Goal: Task Accomplishment & Management: Manage account settings

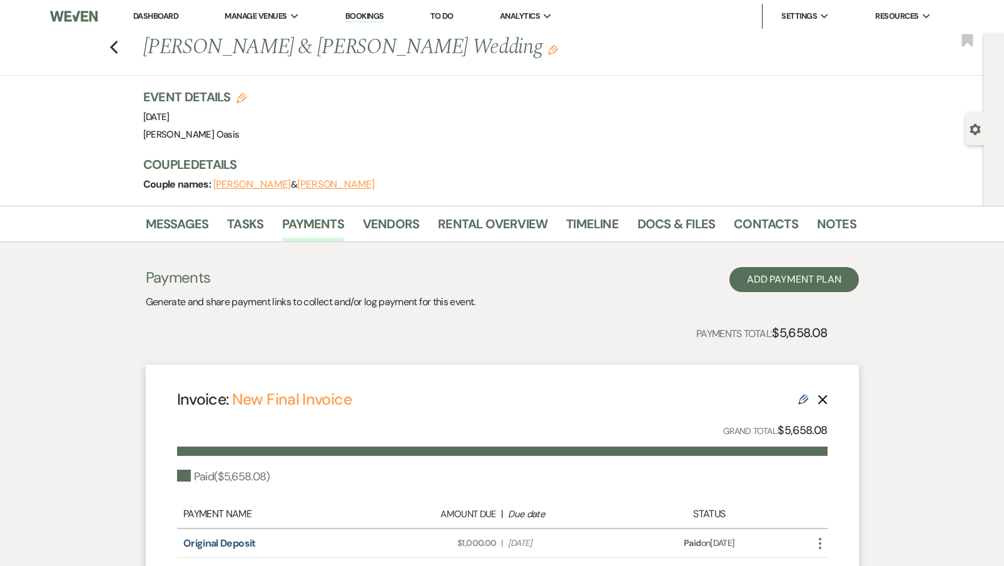
click at [173, 14] on link "Dashboard" at bounding box center [155, 16] width 45 height 11
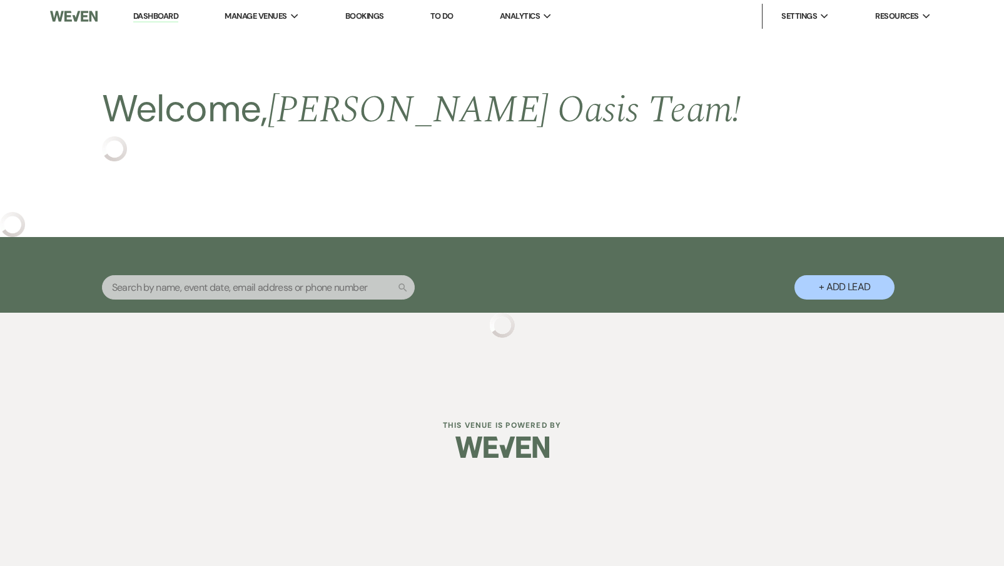
click at [173, 14] on link "Dashboard" at bounding box center [155, 17] width 45 height 12
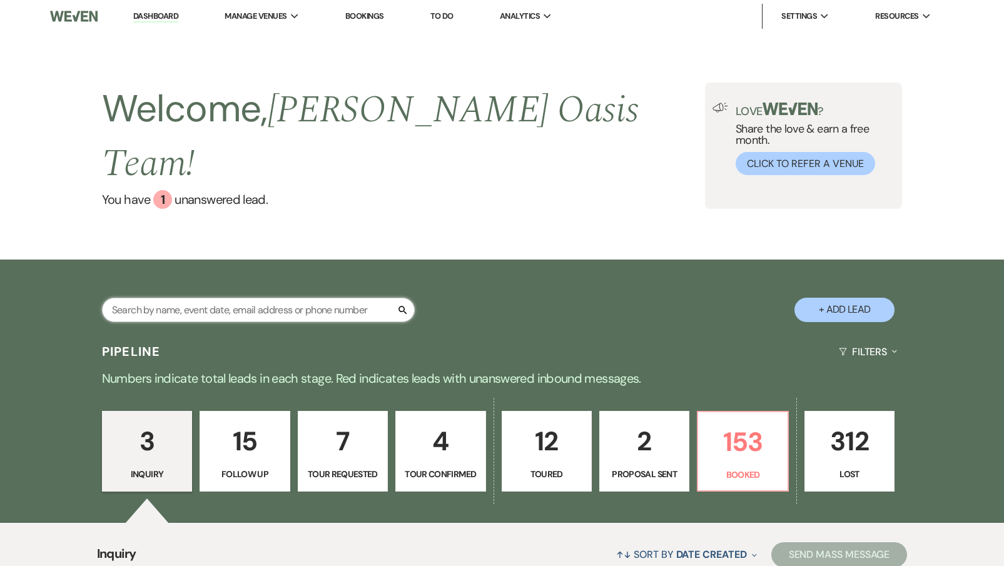
click at [230, 298] on input "text" at bounding box center [258, 310] width 313 height 24
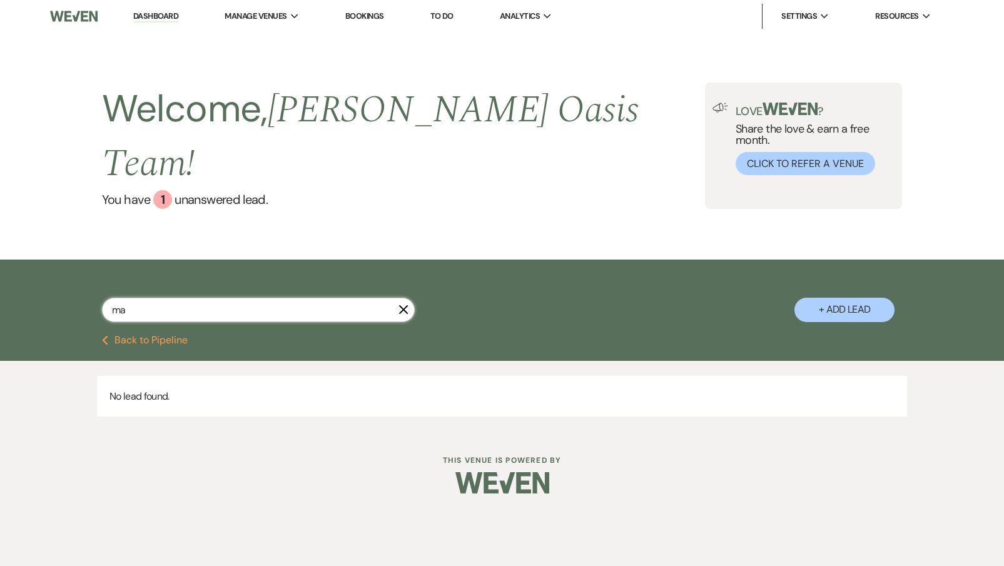
type input "mar"
select select "8"
select select "5"
select select "8"
select select "5"
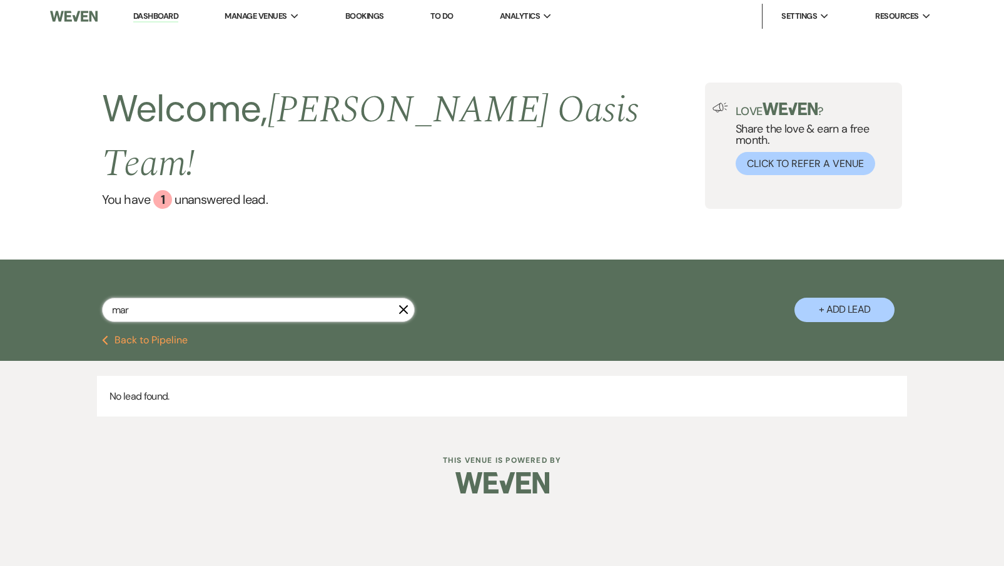
select select "8"
select select "5"
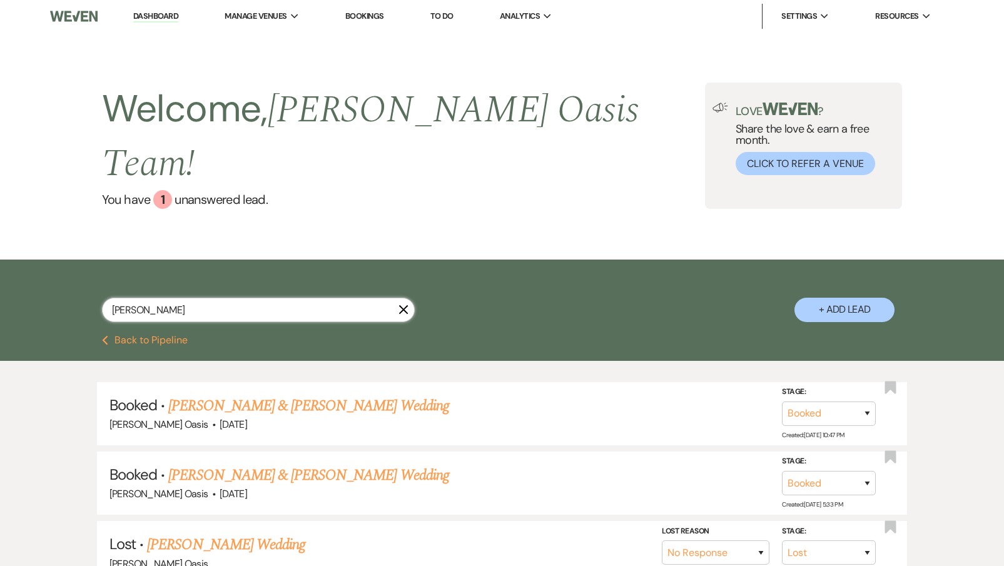
type input "[PERSON_NAME]"
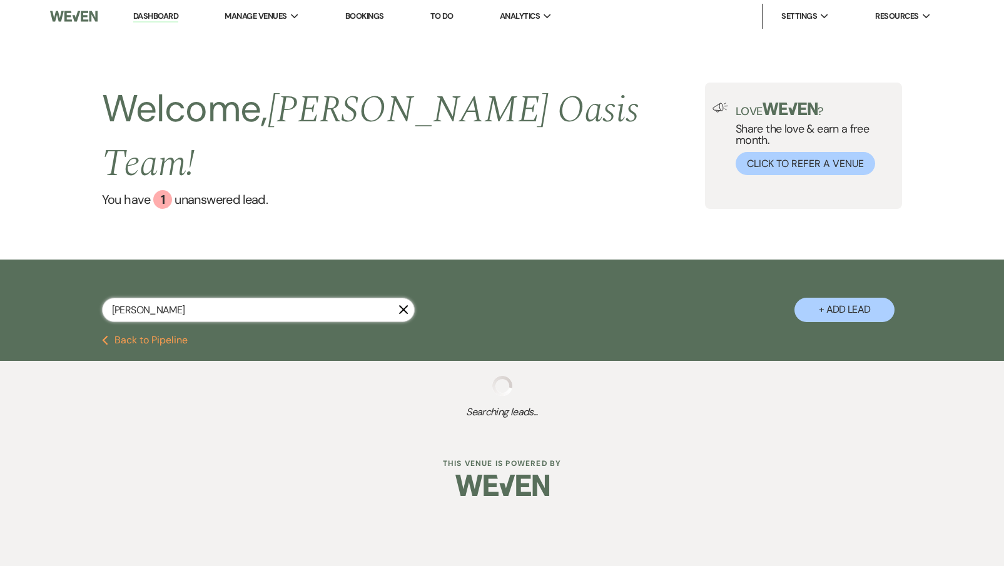
select select "8"
select select "5"
select select "8"
select select "5"
select select "8"
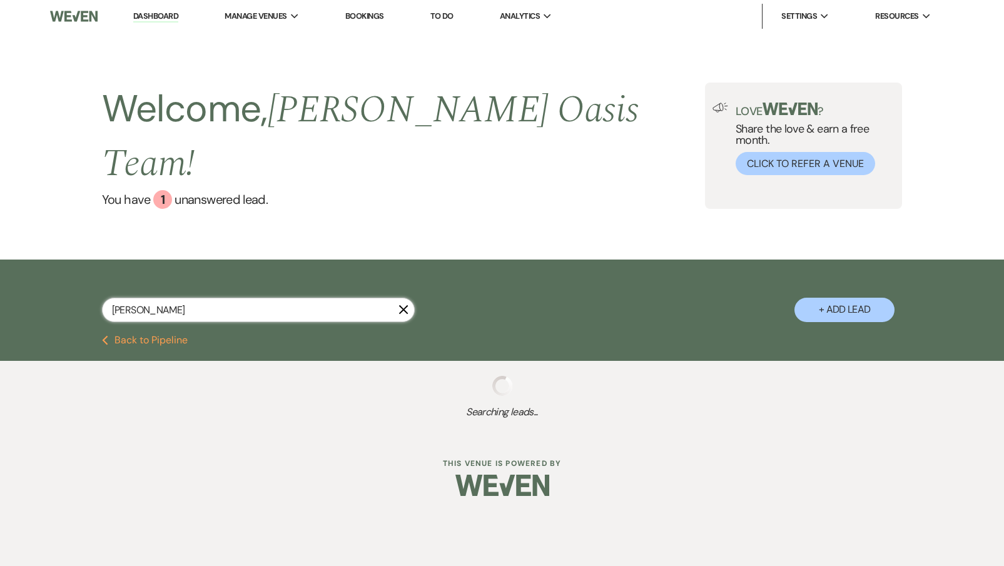
select select "1"
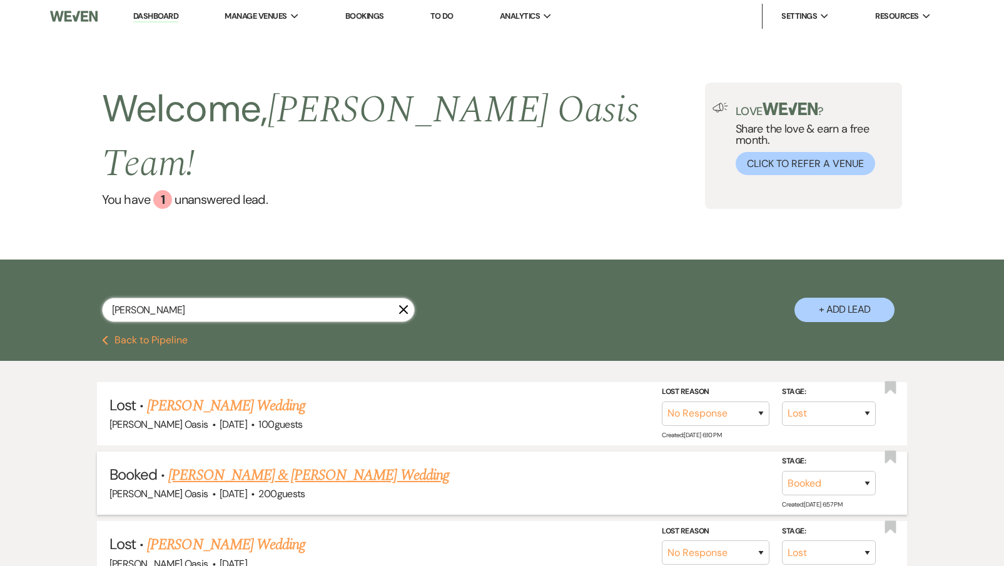
type input "[PERSON_NAME]"
click at [243, 464] on link "[PERSON_NAME] & [PERSON_NAME] Wedding" at bounding box center [308, 475] width 280 height 23
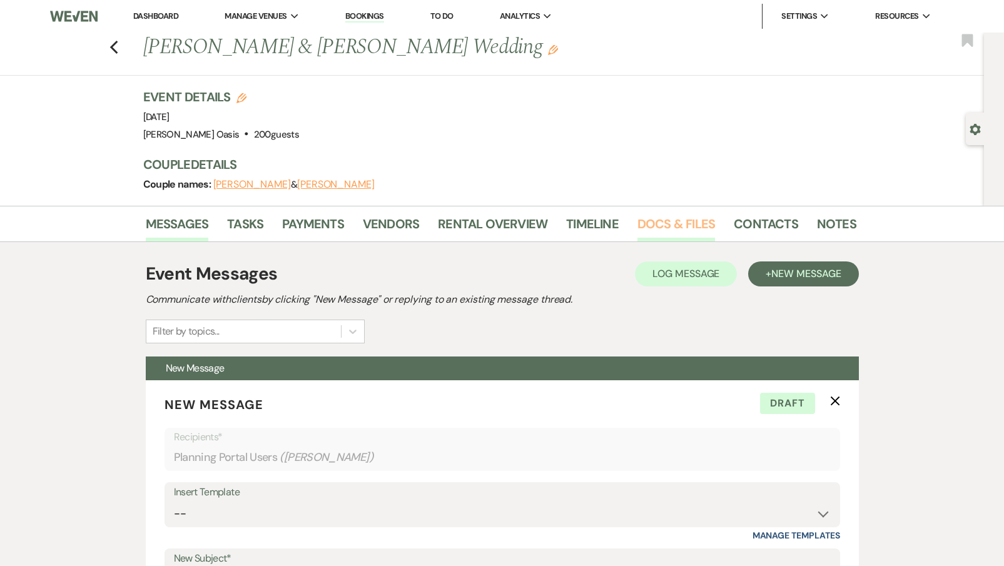
click at [670, 220] on link "Docs & Files" at bounding box center [676, 228] width 78 height 28
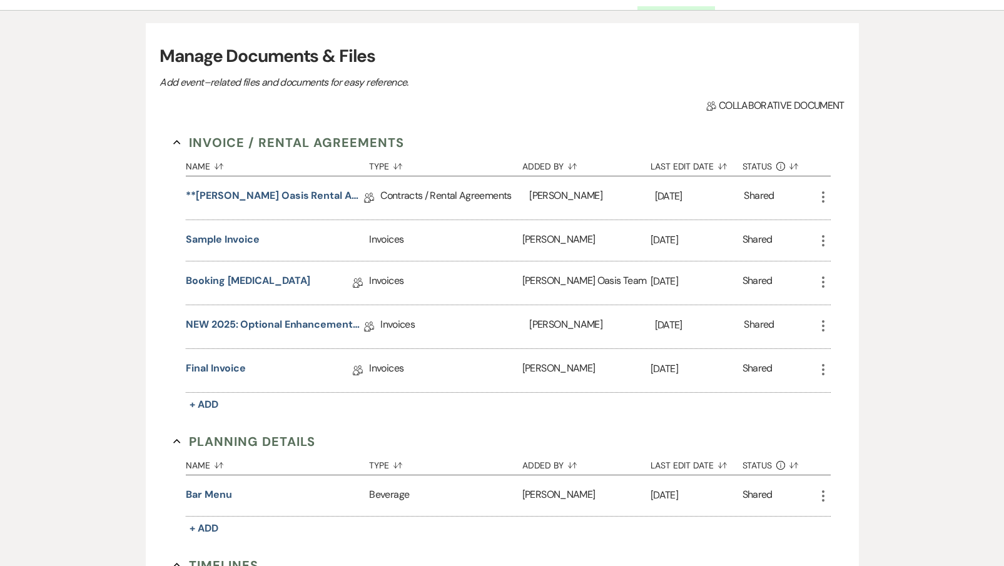
scroll to position [231, 0]
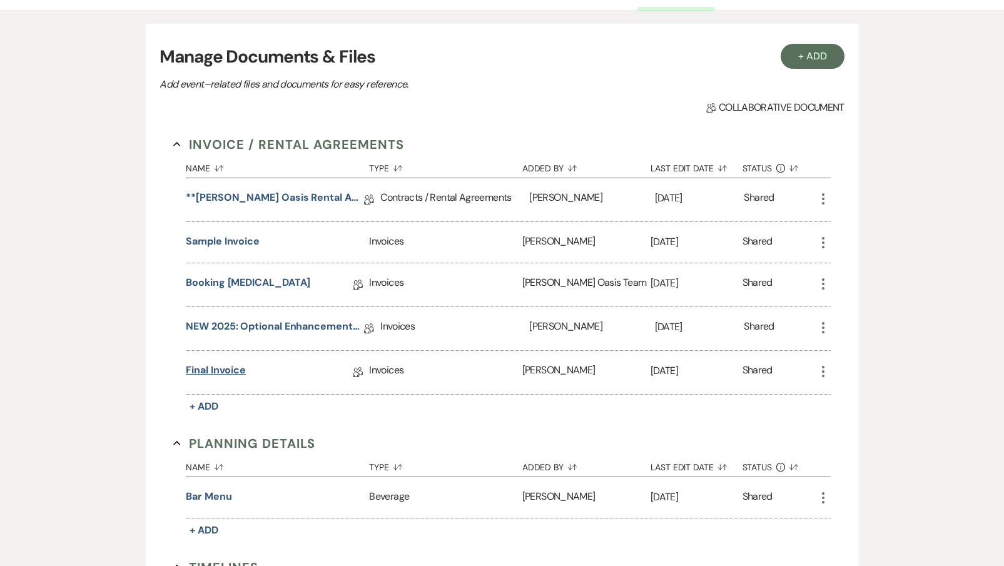
click at [220, 368] on link "Final Invoice" at bounding box center [216, 372] width 60 height 19
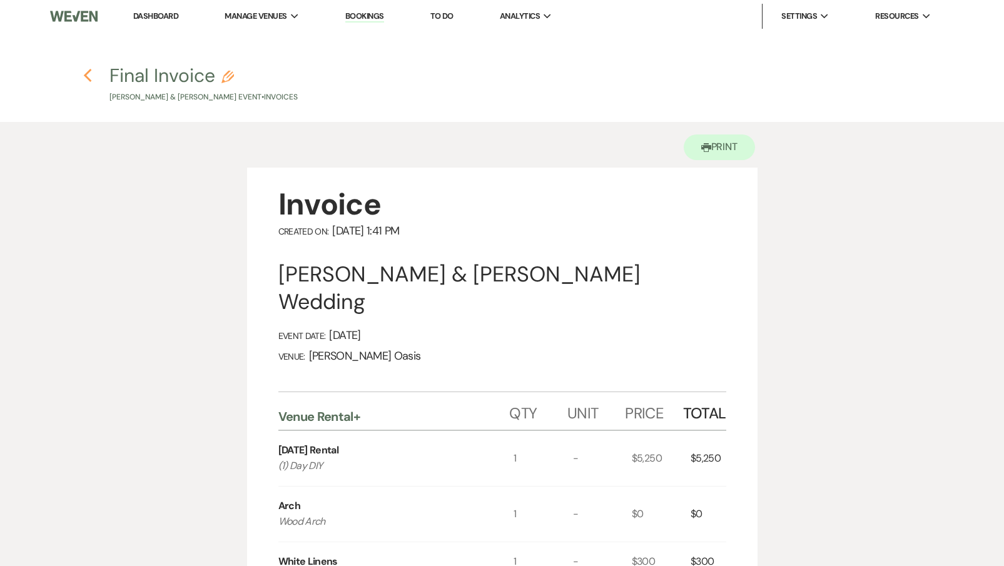
click at [88, 72] on use "button" at bounding box center [88, 76] width 8 height 14
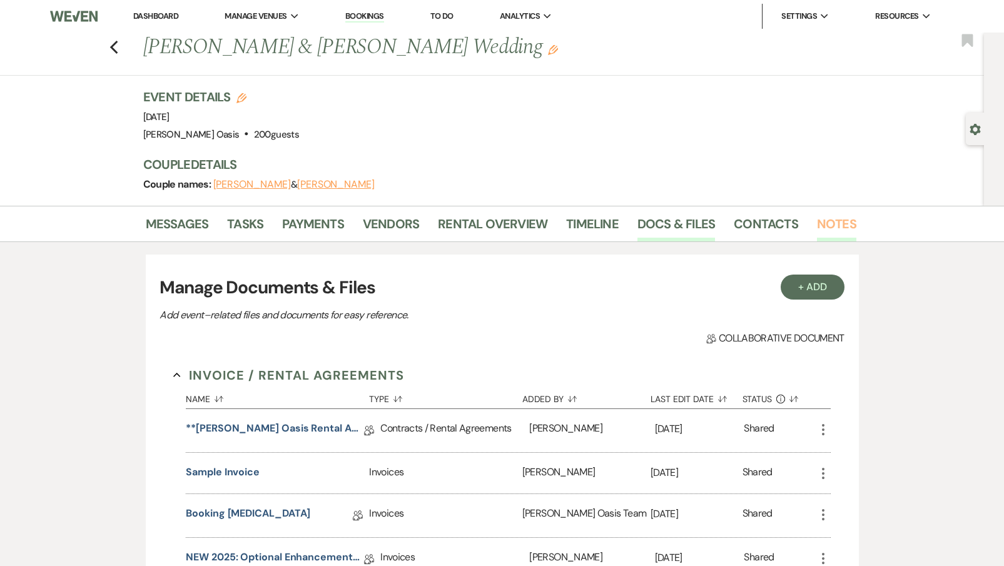
click at [817, 228] on link "Notes" at bounding box center [836, 228] width 39 height 28
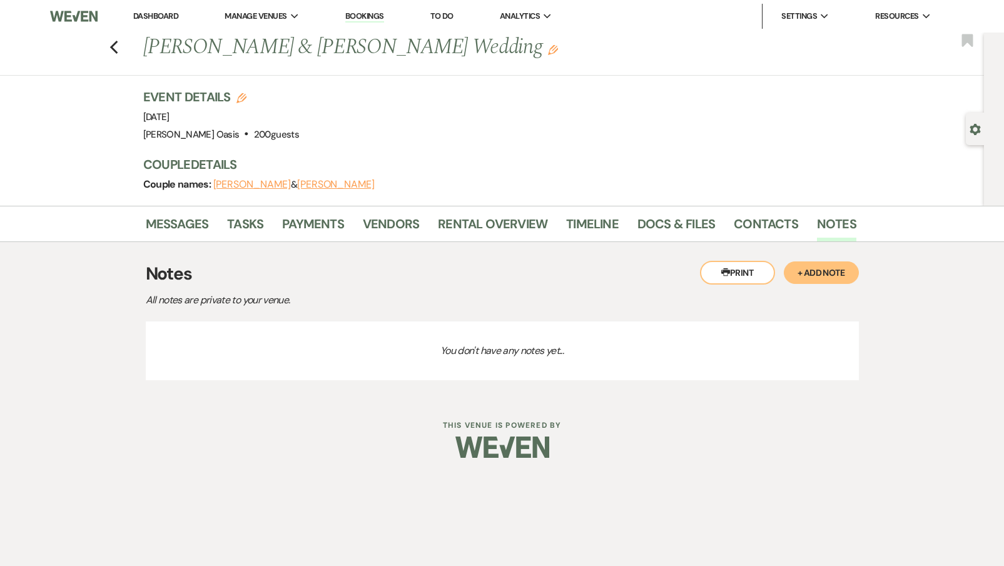
click at [153, 16] on link "Dashboard" at bounding box center [155, 16] width 45 height 11
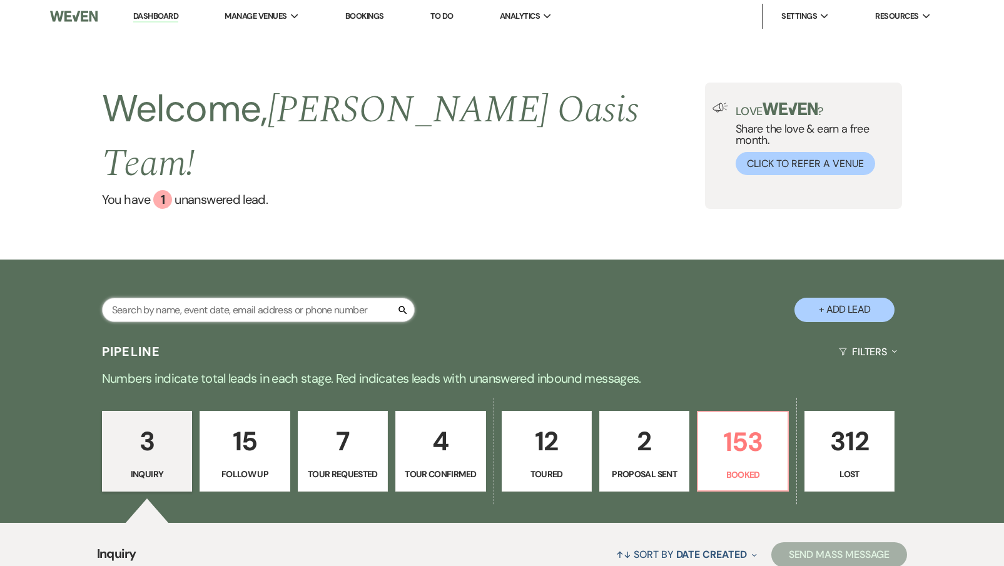
click at [216, 298] on input "text" at bounding box center [258, 310] width 313 height 24
type input "[PERSON_NAME]"
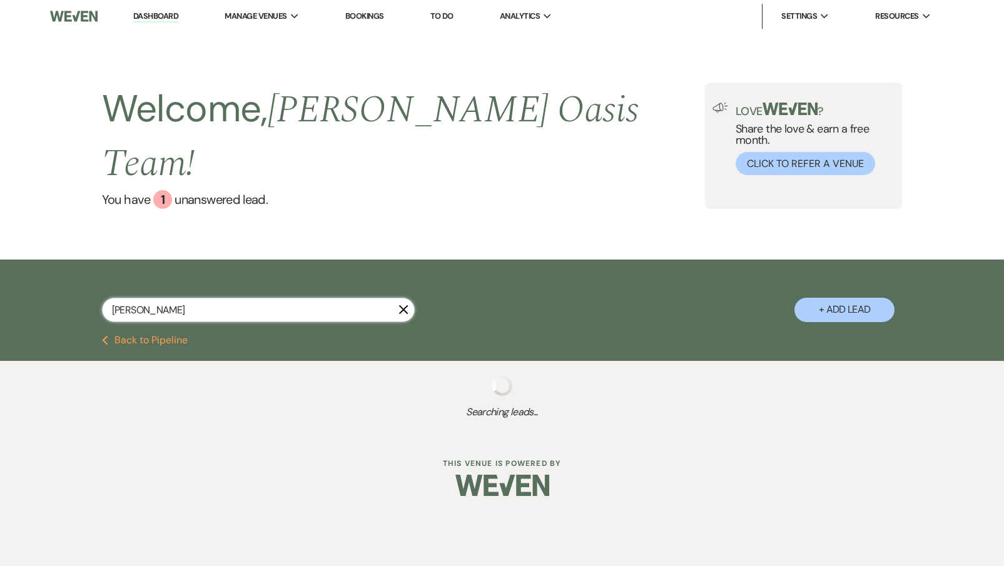
select select "5"
select select "8"
select select "1"
select select "8"
select select "6"
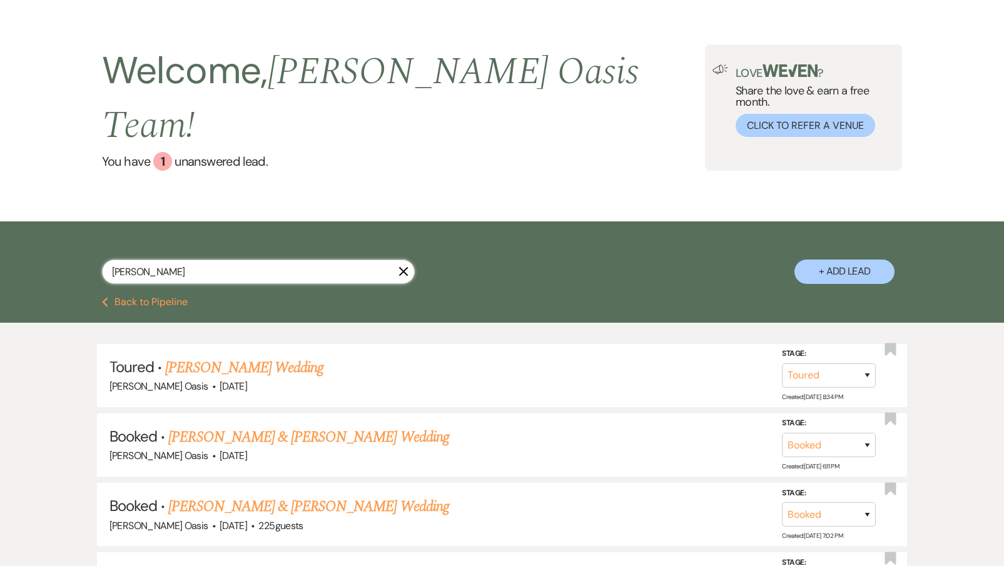
scroll to position [50, 0]
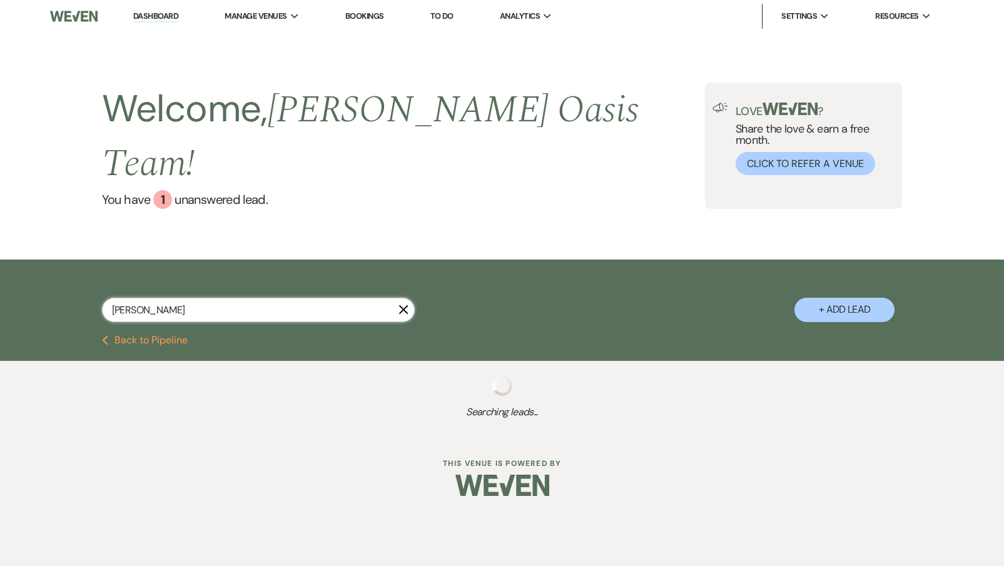
type input "[PERSON_NAME]"
click at [362, 455] on div "Dashboard Manage Venues Expand [PERSON_NAME] Oasis [PERSON_NAME] Oasis Transpor…" at bounding box center [502, 257] width 1004 height 515
select select "5"
select select "8"
select select "1"
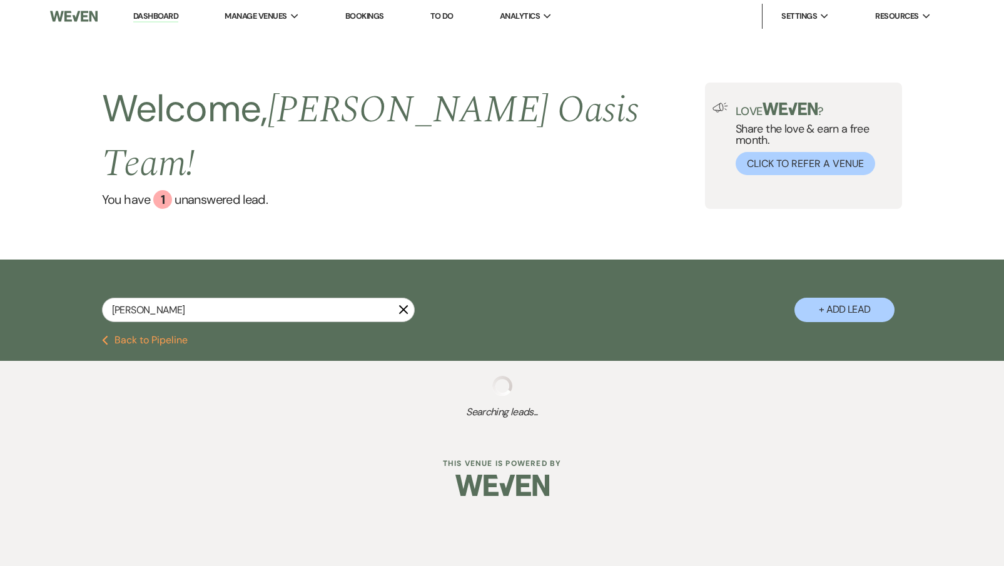
select select "8"
select select "6"
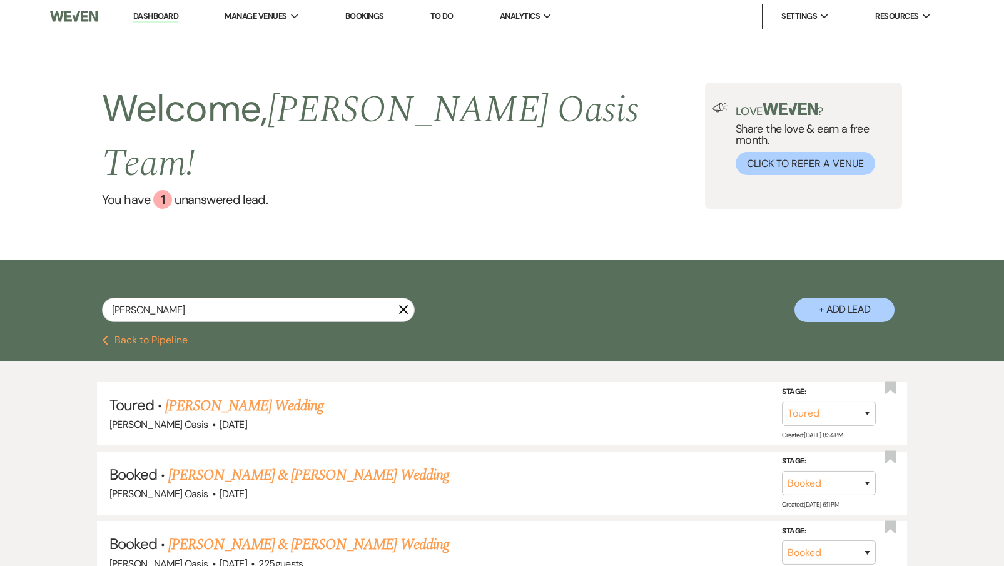
click at [348, 533] on link "[PERSON_NAME] & [PERSON_NAME] Wedding" at bounding box center [308, 544] width 280 height 23
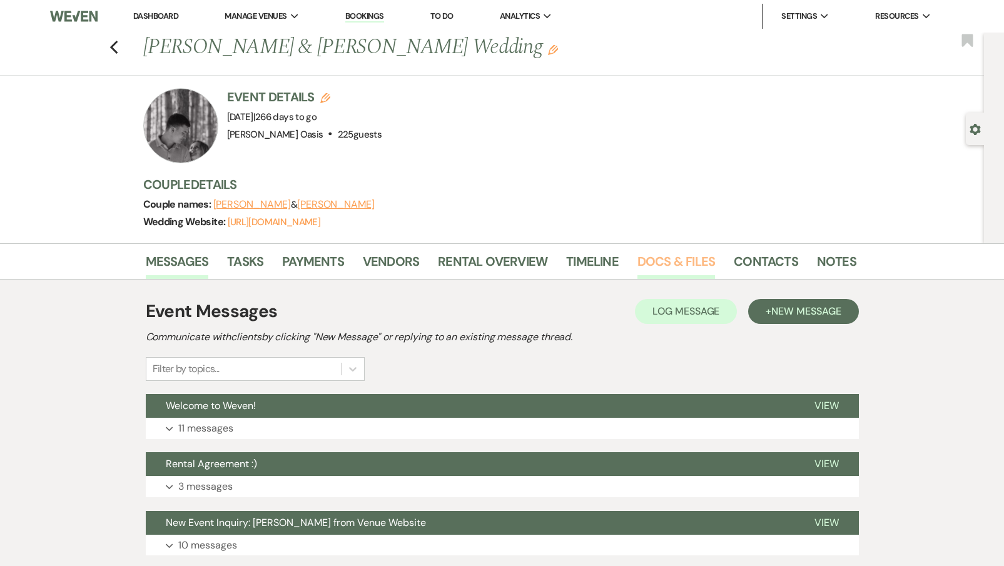
drag, startPoint x: 362, startPoint y: 455, endPoint x: 649, endPoint y: 269, distance: 342.2
click at [649, 269] on link "Docs & Files" at bounding box center [676, 265] width 78 height 28
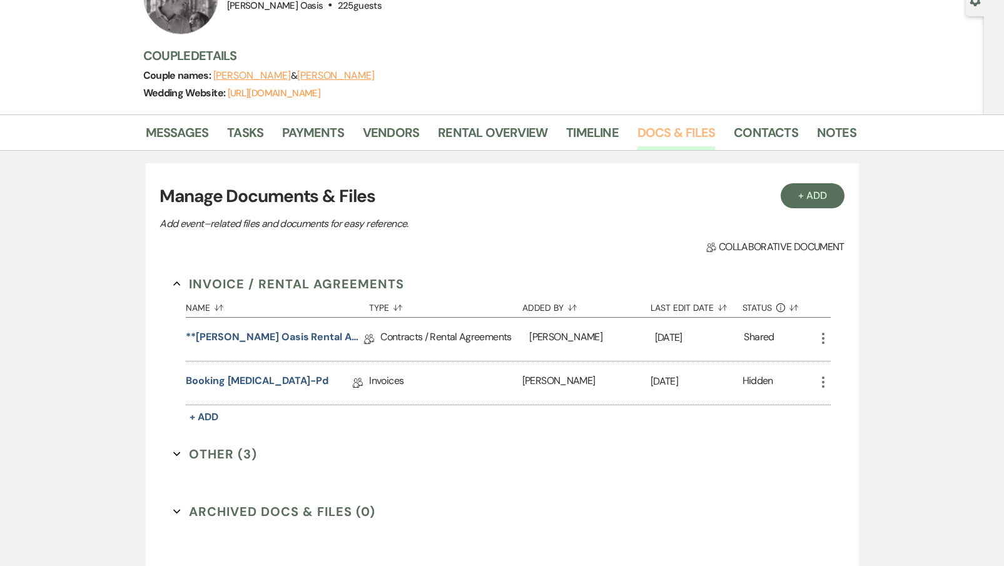
scroll to position [136, 0]
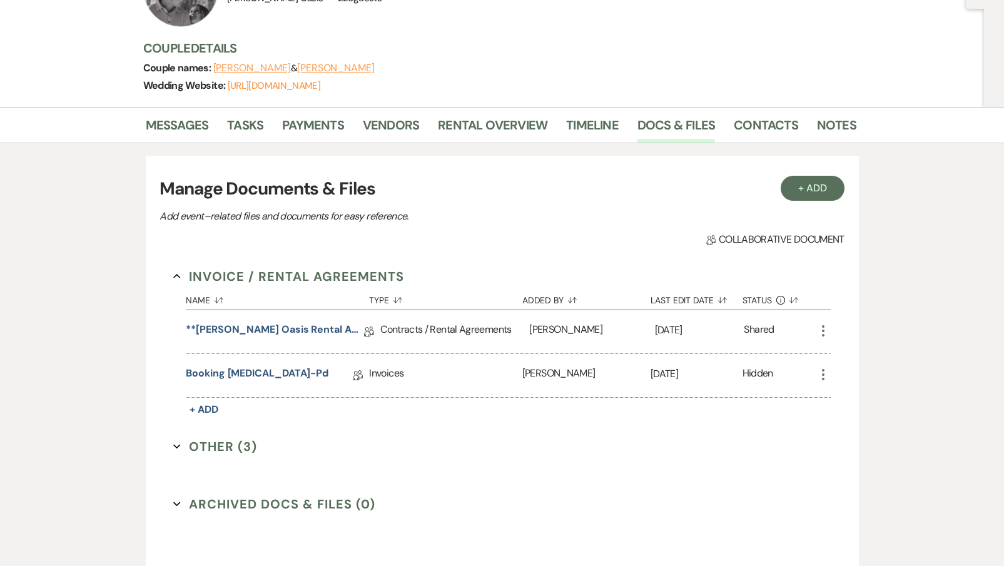
click at [272, 323] on link "**[PERSON_NAME] Oasis Rental Agreement**" at bounding box center [275, 331] width 178 height 19
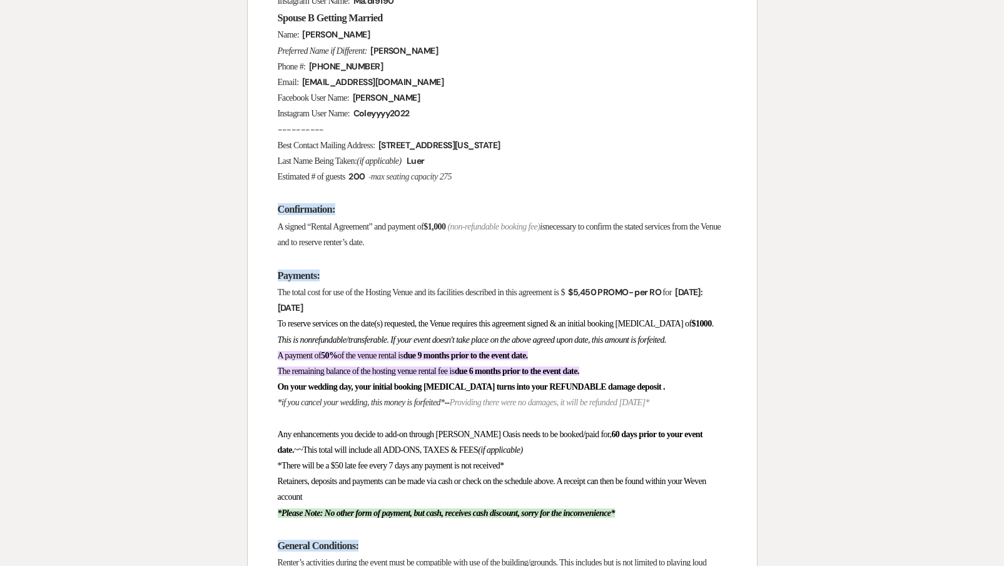
scroll to position [736, 0]
